Goal: Task Accomplishment & Management: Use online tool/utility

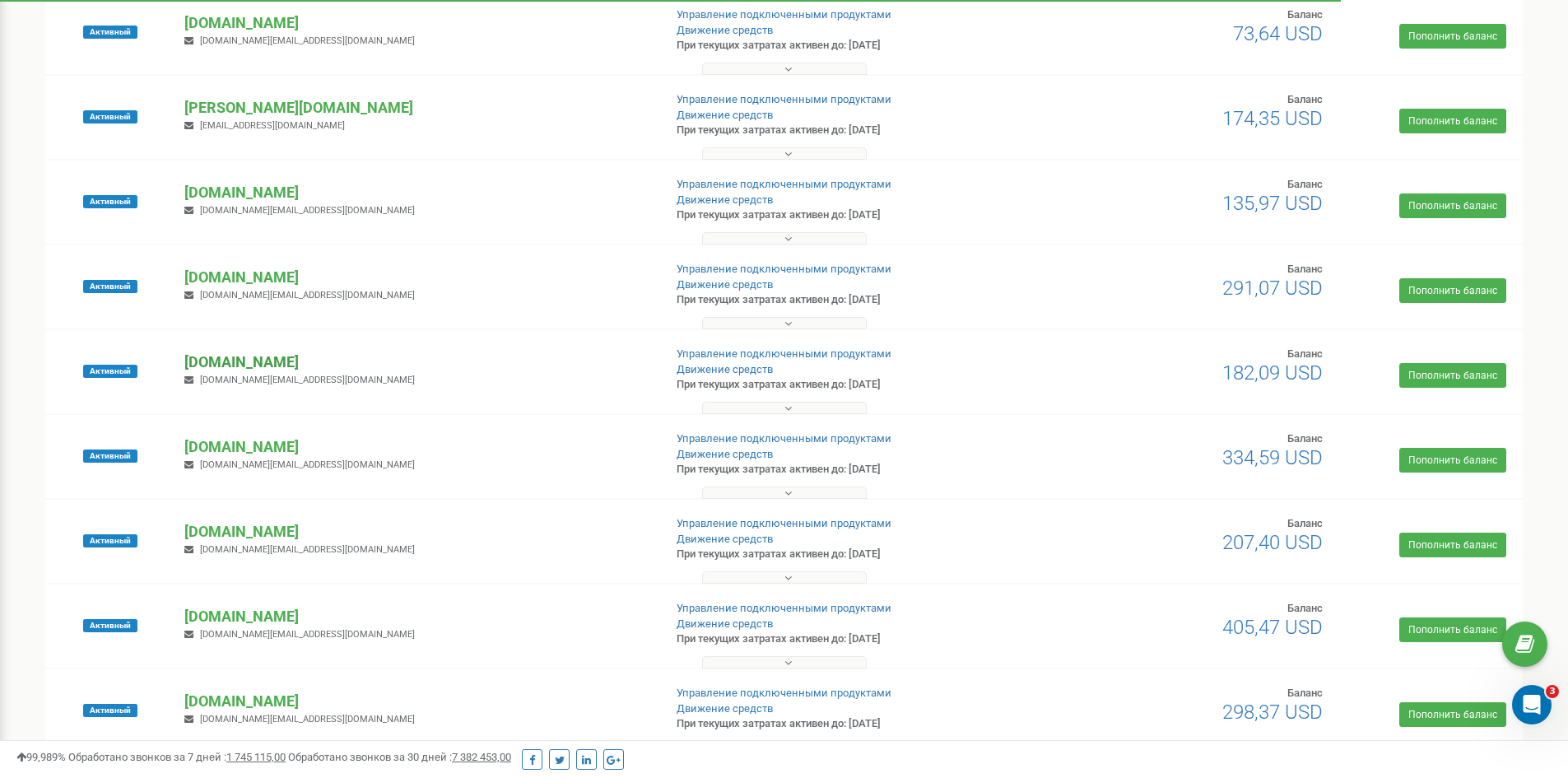
scroll to position [696, 0]
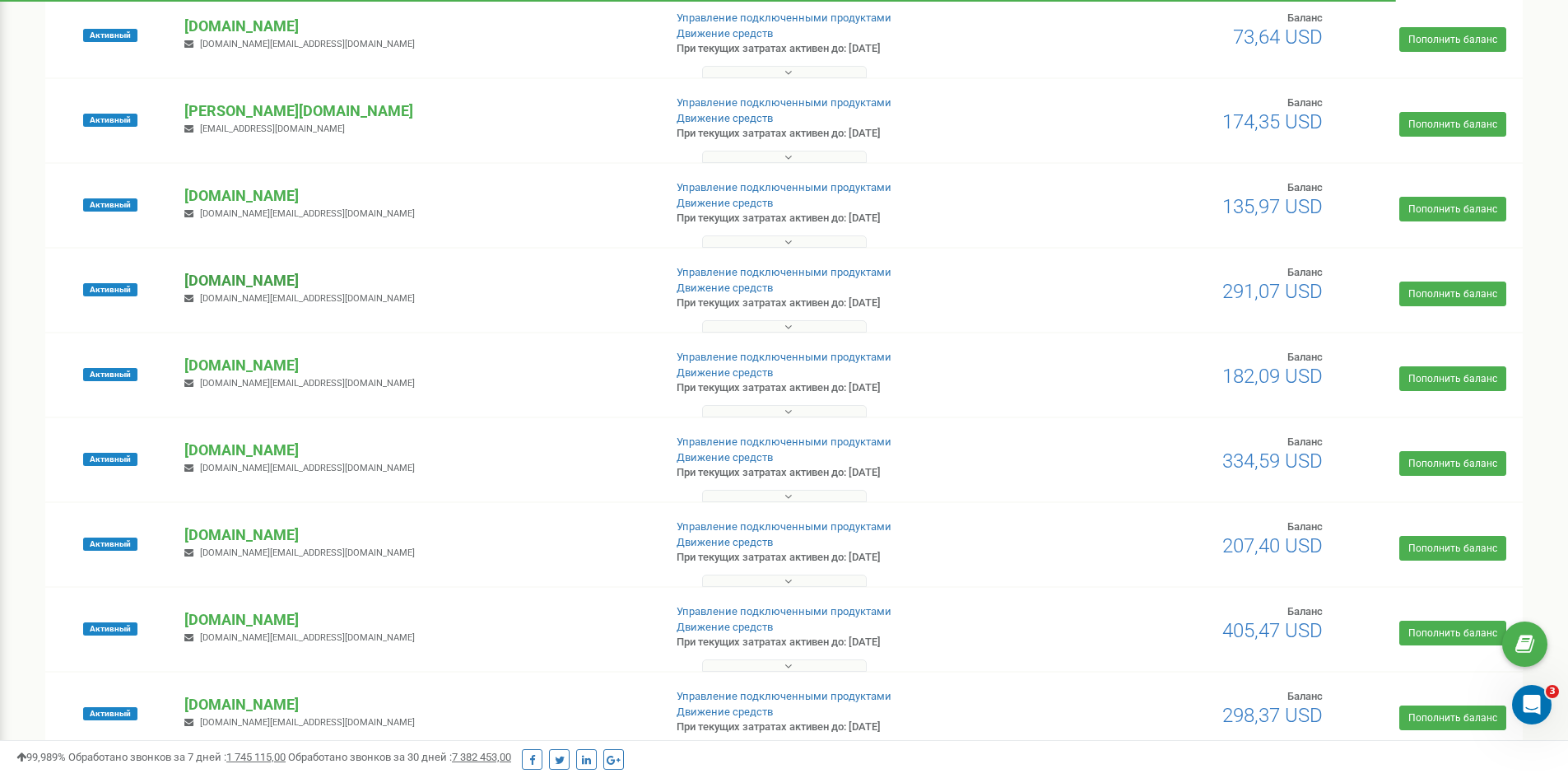
click at [237, 285] on p "[DOMAIN_NAME]" at bounding box center [416, 280] width 465 height 21
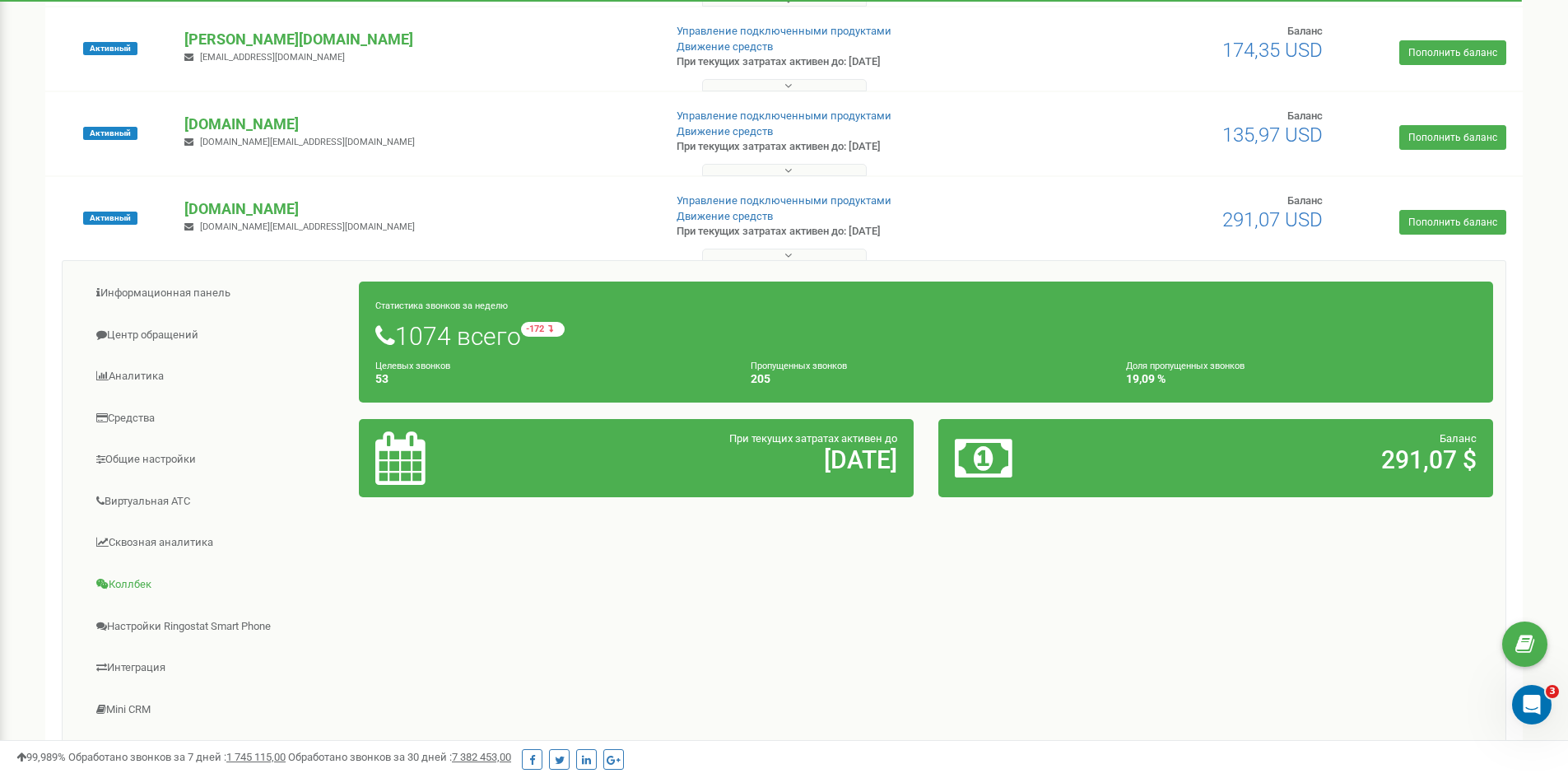
scroll to position [861, 0]
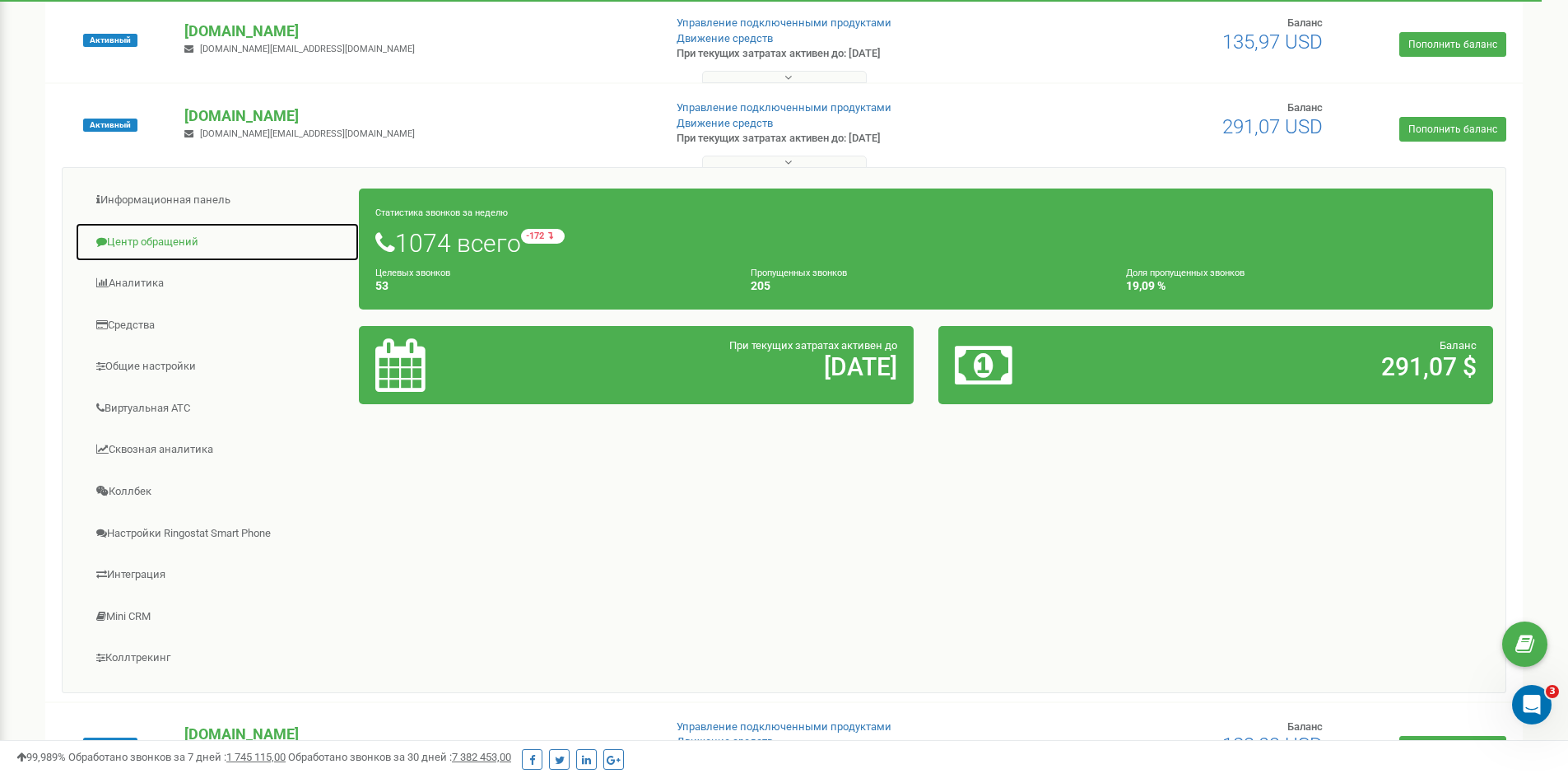
click at [157, 245] on link "Центр обращений" at bounding box center [217, 242] width 285 height 40
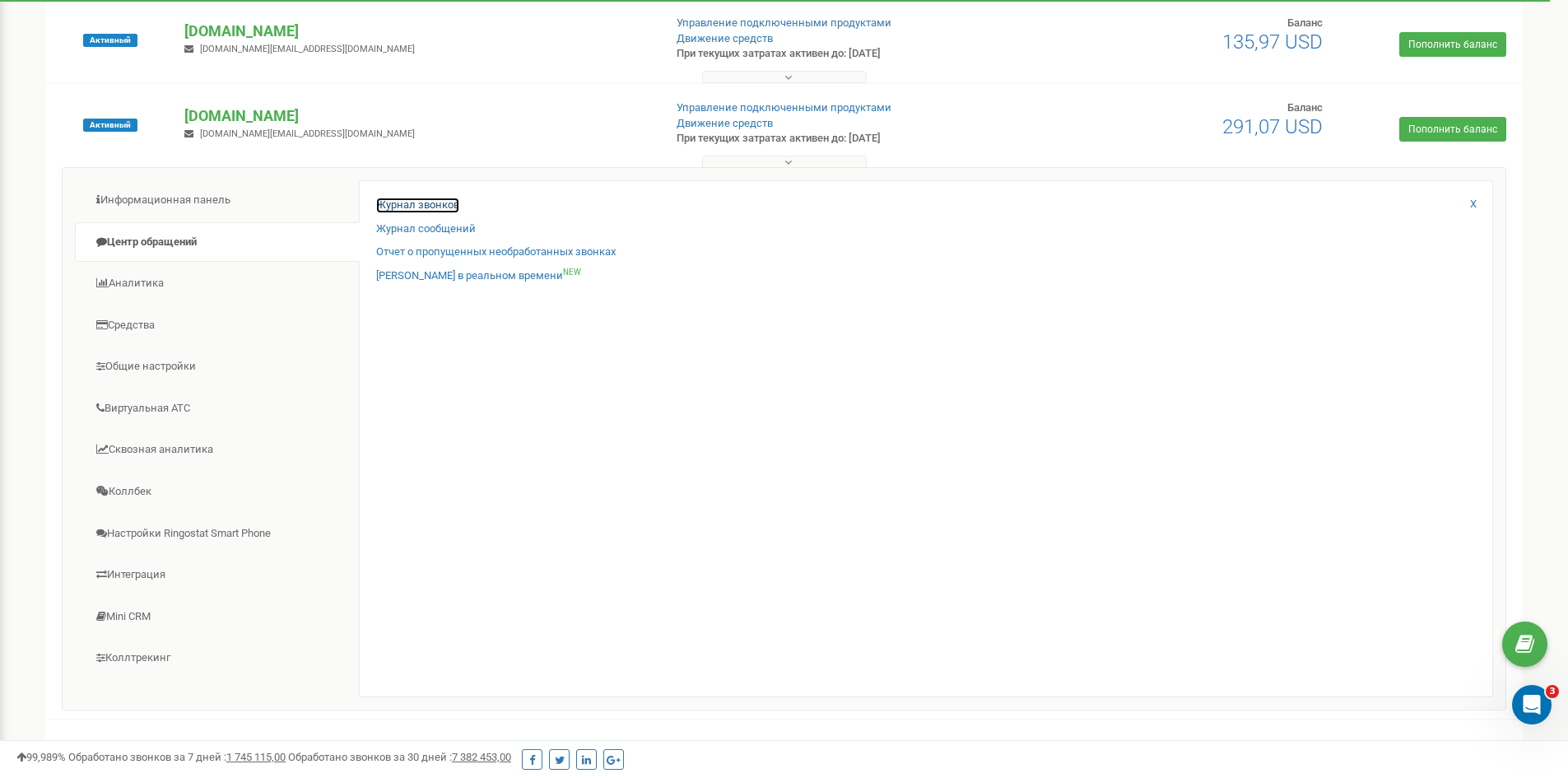
click at [434, 203] on link "Журнал звонков" at bounding box center [418, 205] width 83 height 16
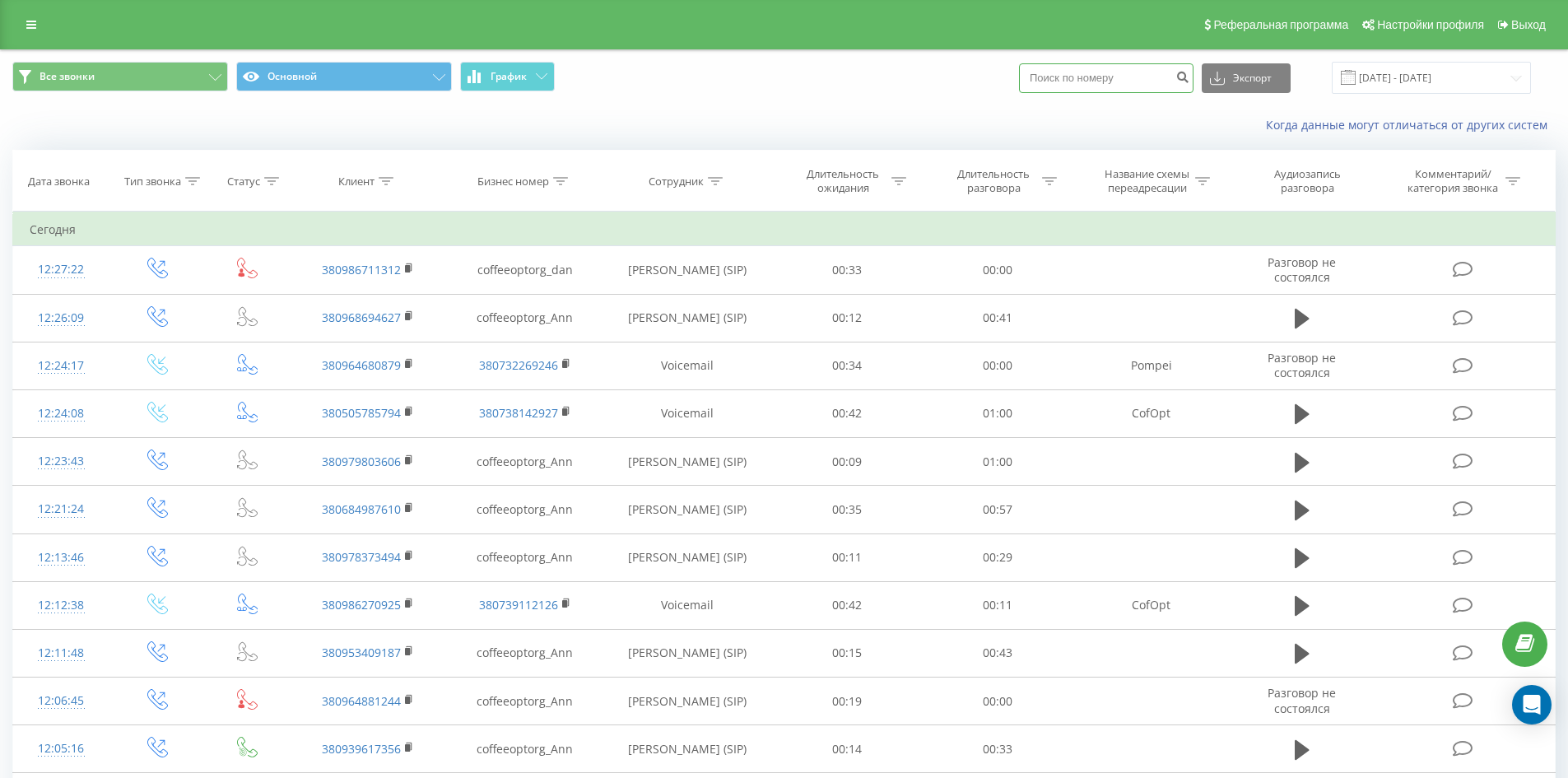
click at [1098, 78] on input at bounding box center [1106, 78] width 174 height 30
paste input "+380503649000"
type input "+380503649000"
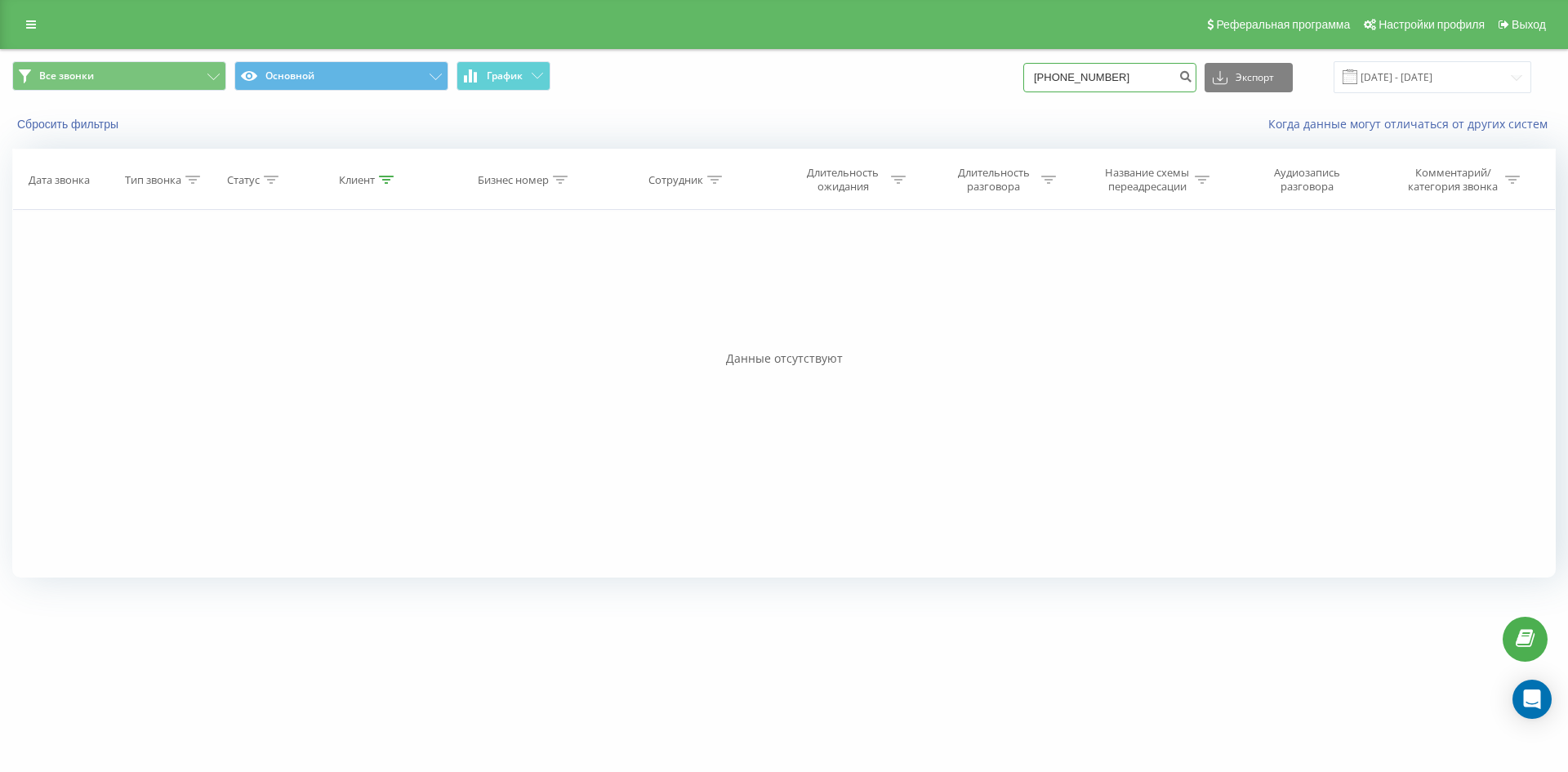
click at [1055, 77] on input "[PHONE_NUMBER]" at bounding box center [1110, 77] width 173 height 29
type input "380503649000"
click at [1193, 76] on icon "submit" at bounding box center [1185, 74] width 14 height 10
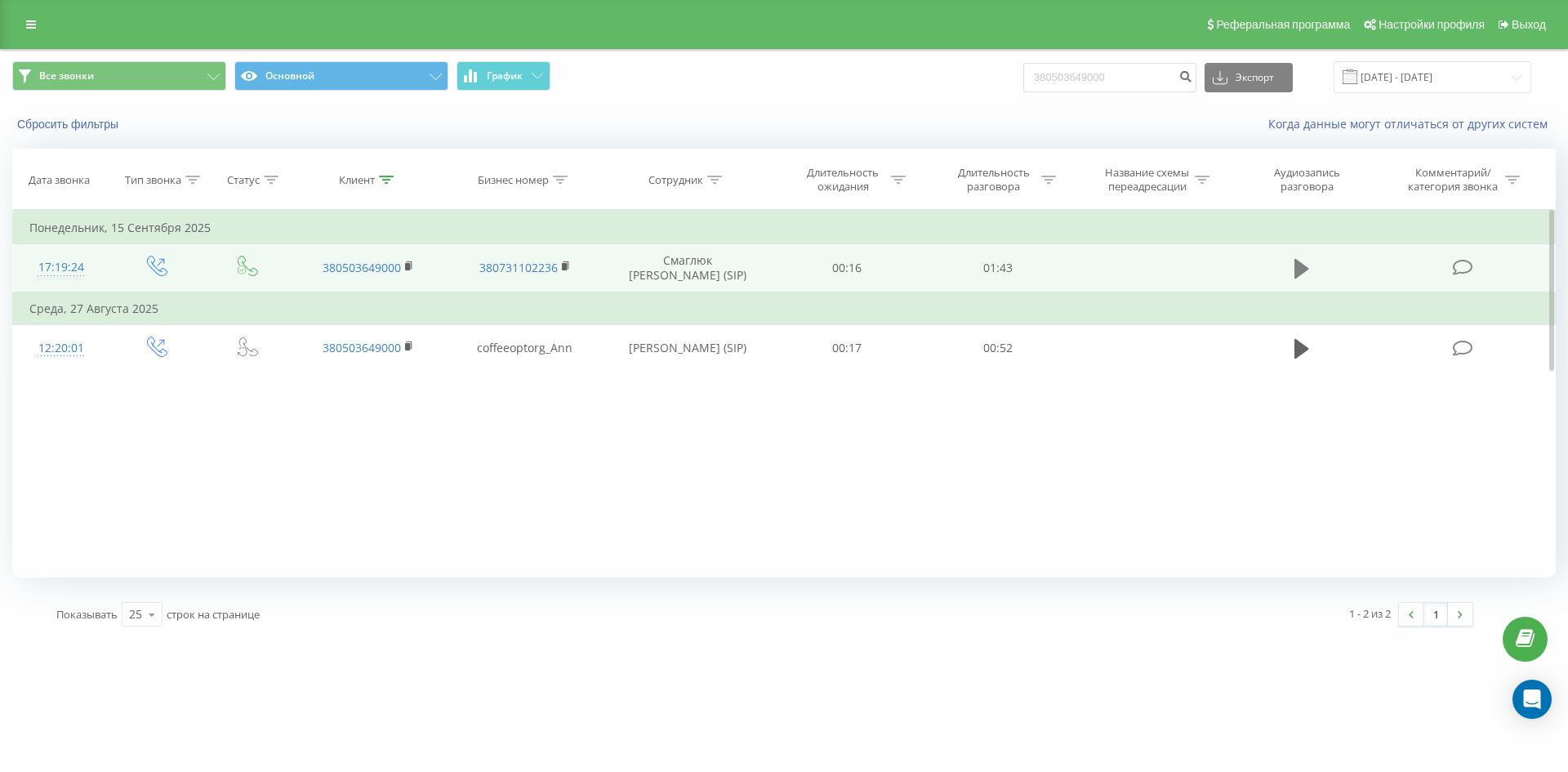
click at [1297, 270] on icon at bounding box center [1302, 268] width 15 height 19
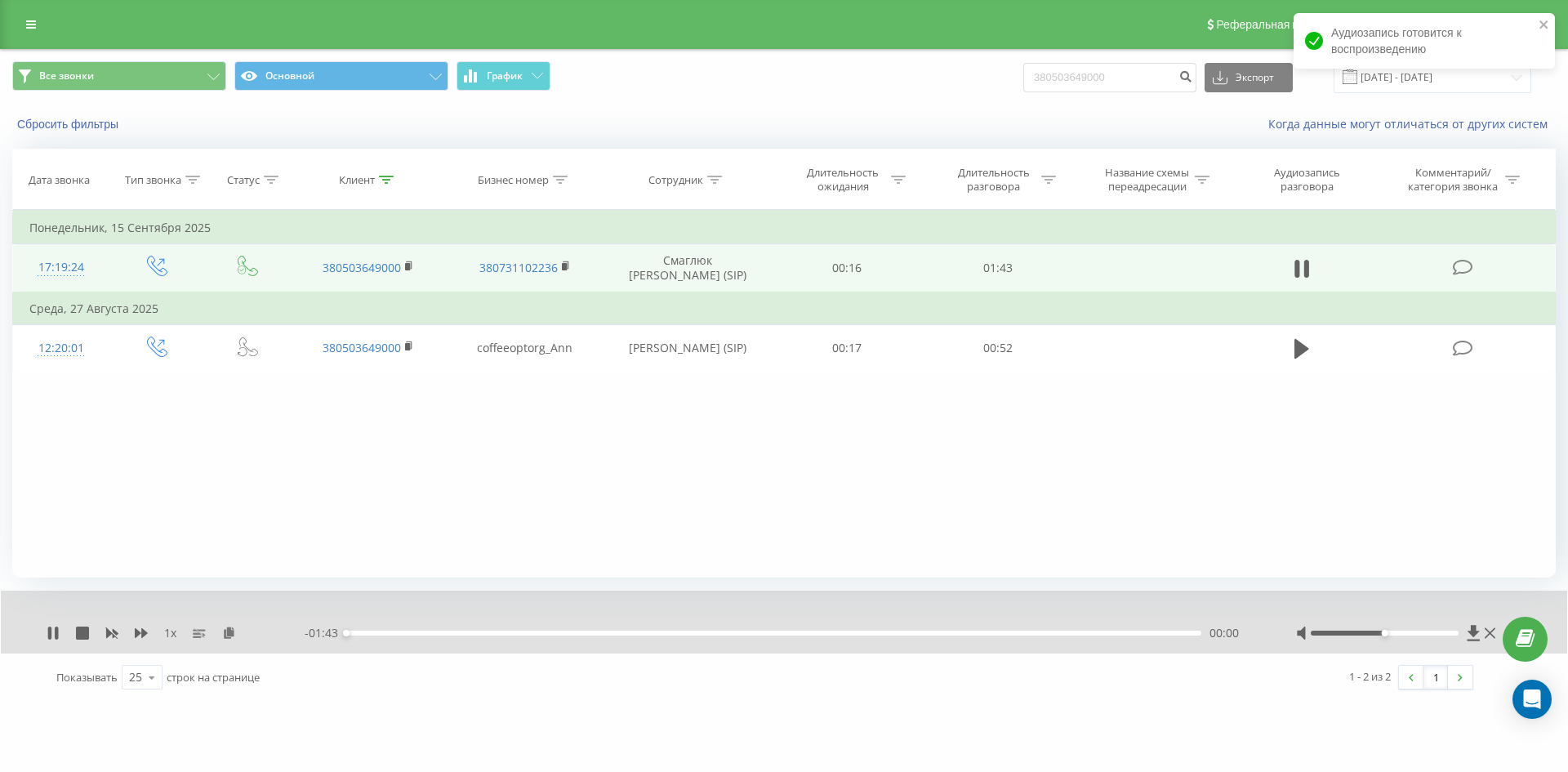
click at [423, 633] on div "00:00" at bounding box center [773, 632] width 855 height 5
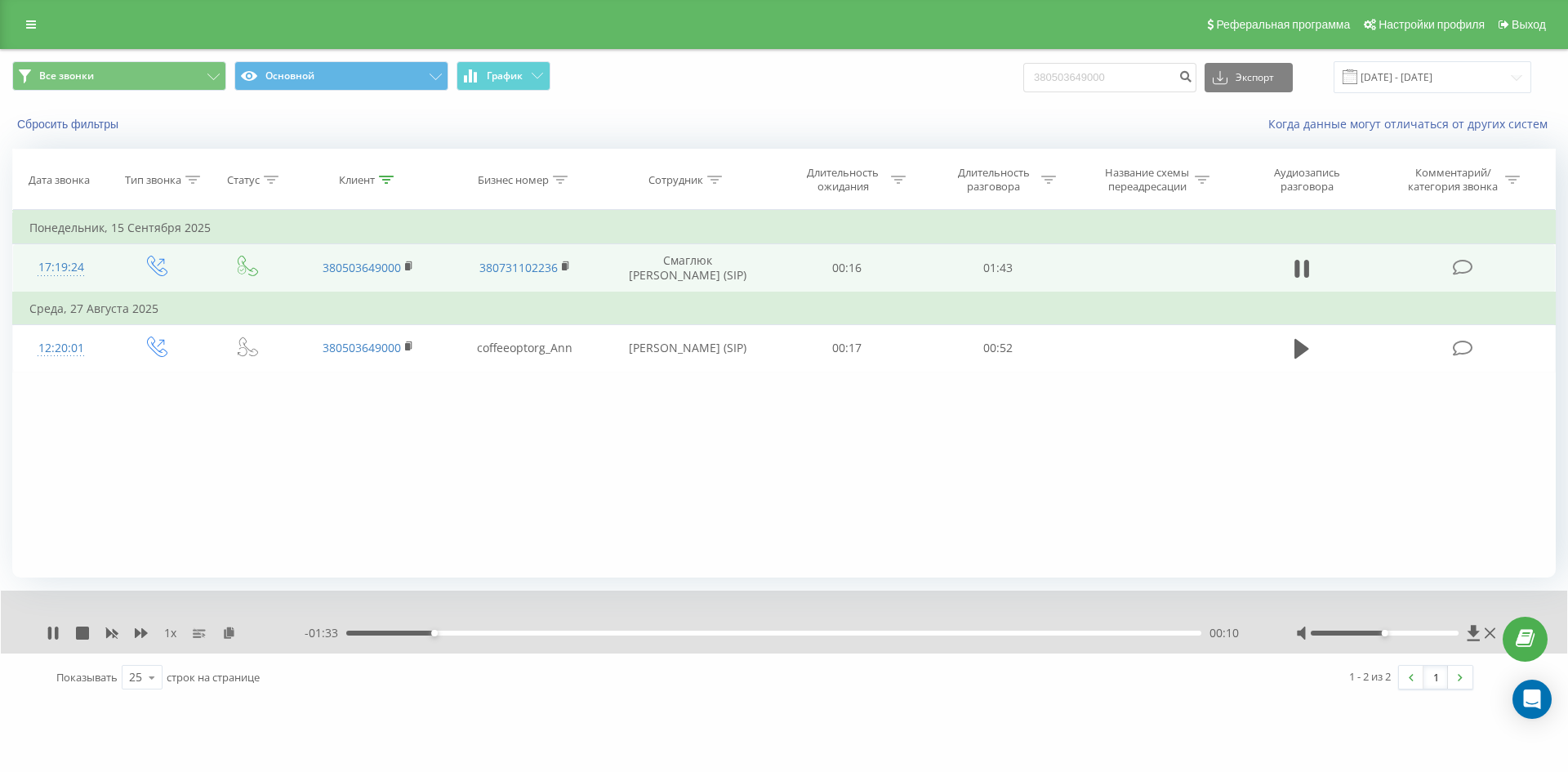
click at [504, 630] on div "00:10" at bounding box center [773, 632] width 855 height 5
click at [548, 630] on div "00:24" at bounding box center [773, 632] width 855 height 5
drag, startPoint x: 1384, startPoint y: 632, endPoint x: 1456, endPoint y: 635, distance: 72.1
click at [1456, 635] on div at bounding box center [1385, 632] width 149 height 5
click at [52, 633] on icon at bounding box center [53, 633] width 13 height 13
